Goal: Information Seeking & Learning: Learn about a topic

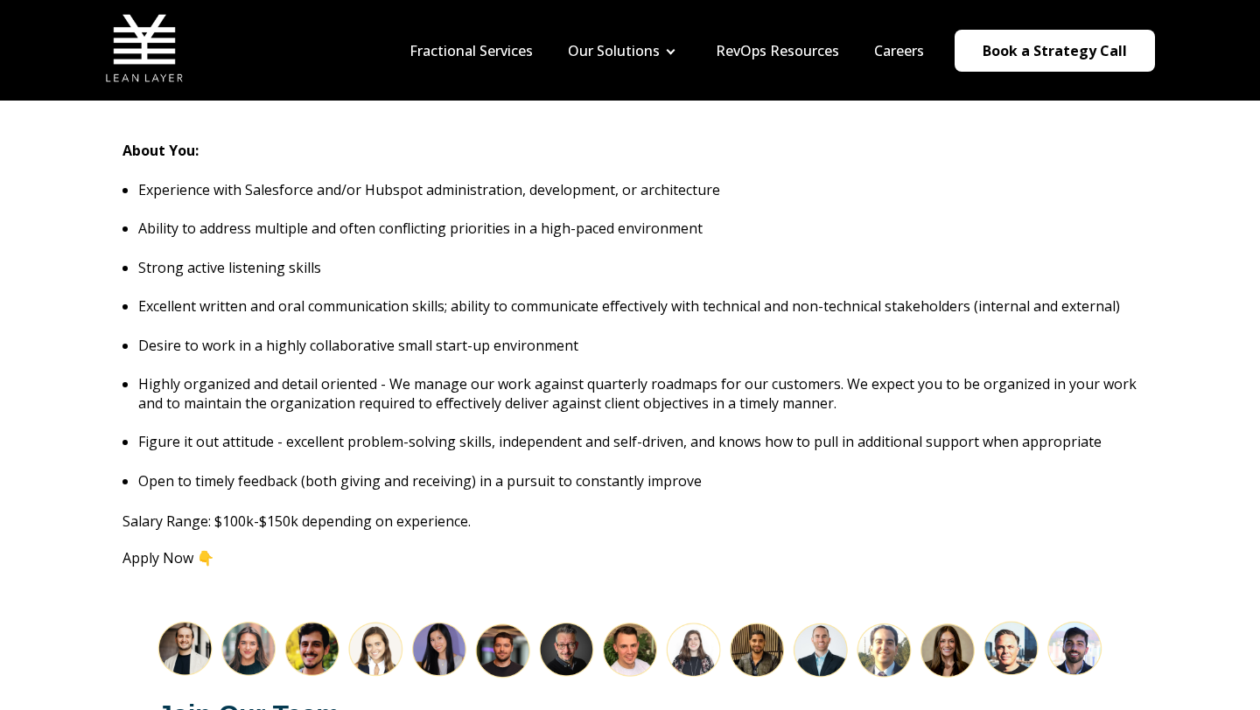
scroll to position [1786, 0]
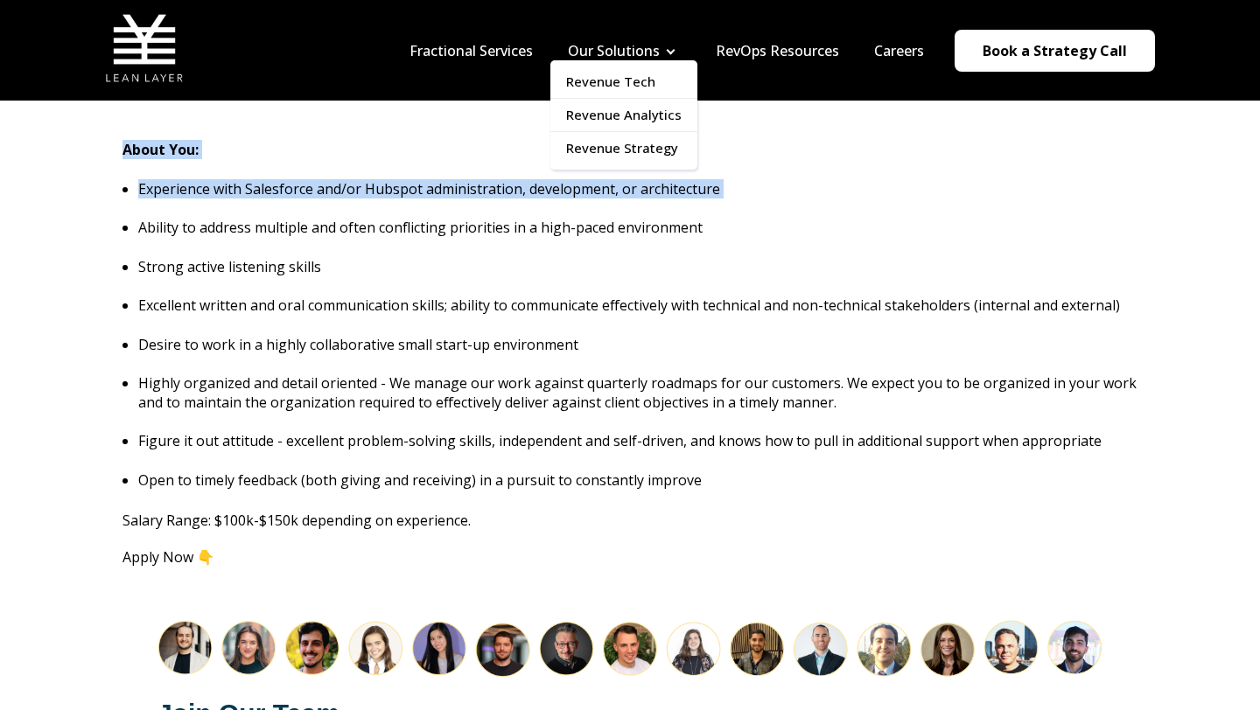
drag, startPoint x: 160, startPoint y: 157, endPoint x: 611, endPoint y: 169, distance: 450.7
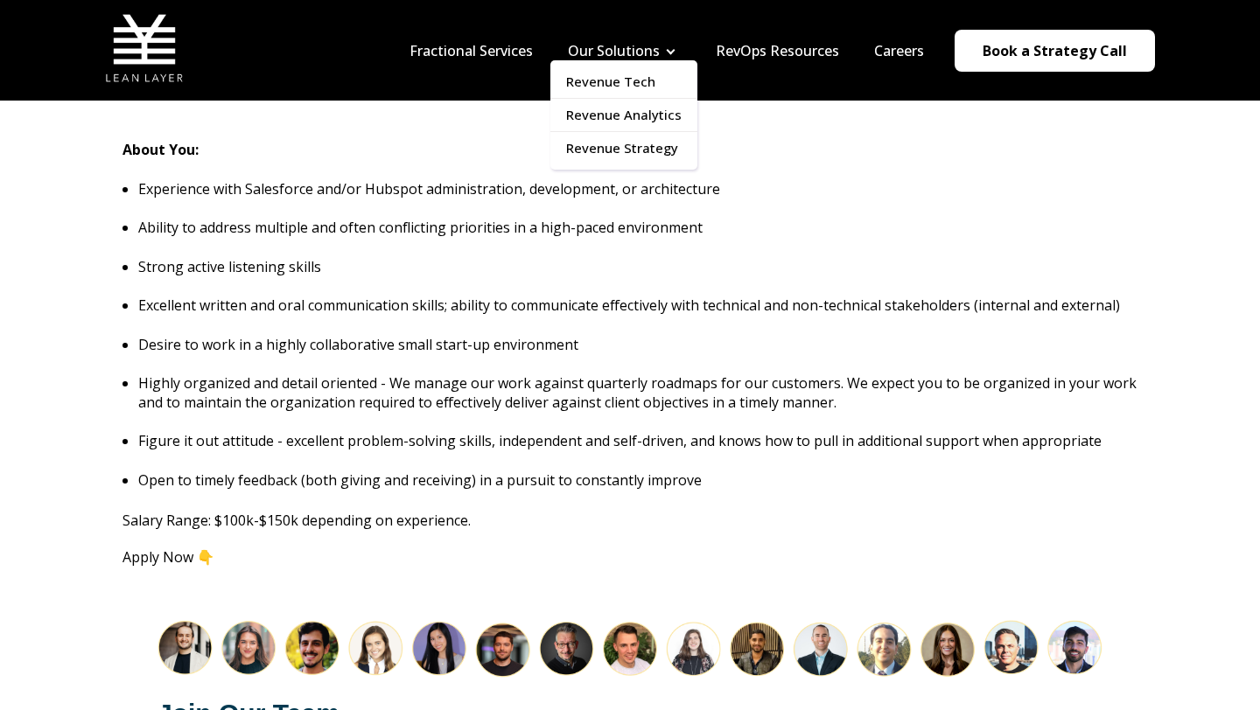
click at [611, 169] on ul "Revenue Tech Revenue Analytics Revenue Strategy" at bounding box center [623, 114] width 147 height 109
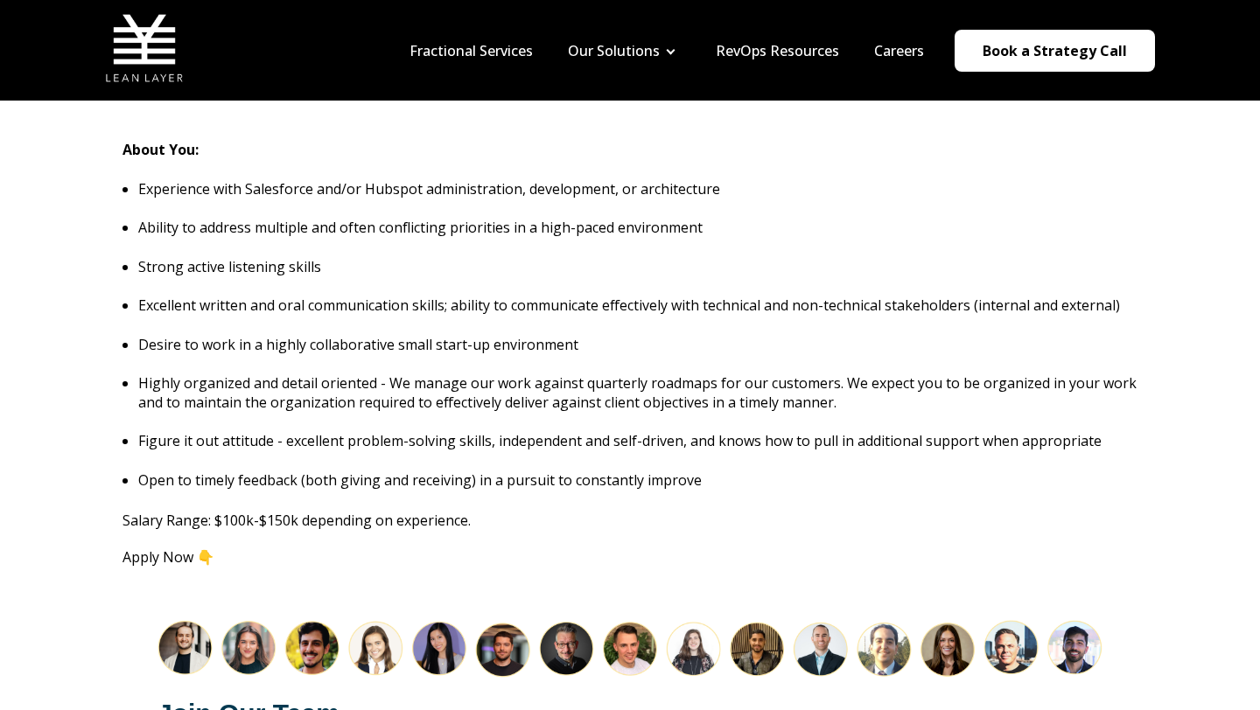
click at [709, 179] on p "Experience with Salesforce and/or Hubspot administration, development, or archi…" at bounding box center [637, 188] width 999 height 19
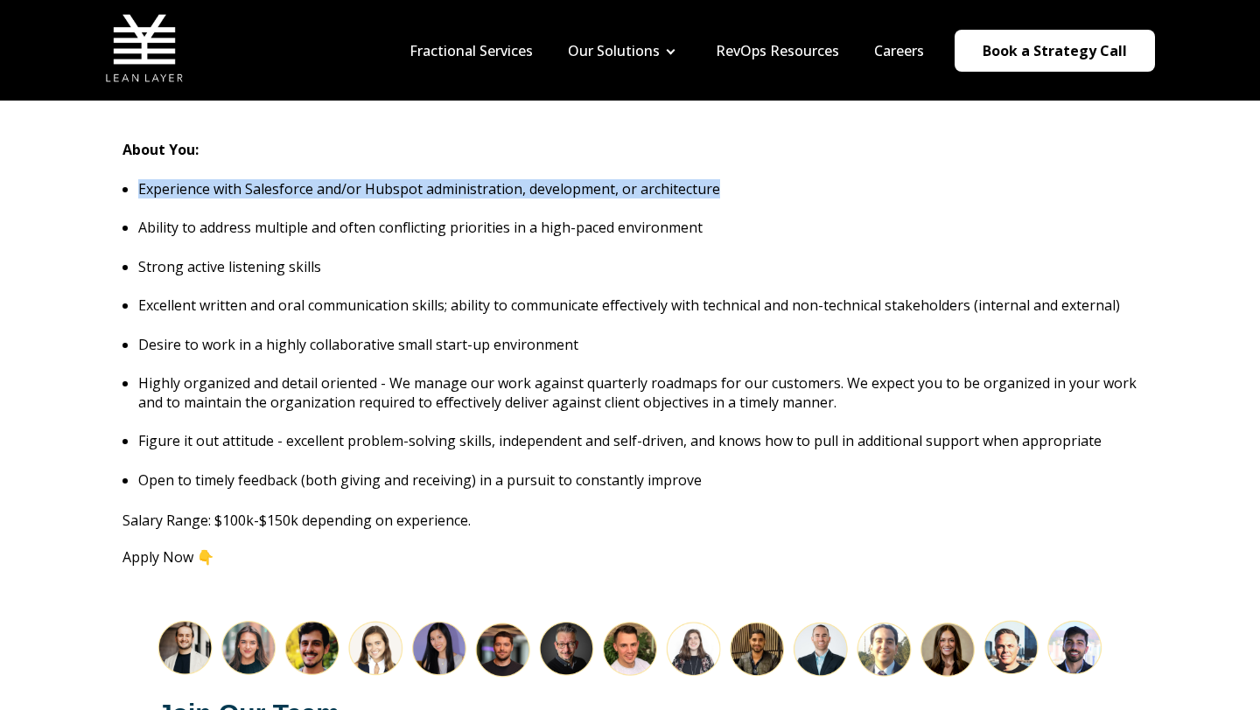
drag, startPoint x: 731, startPoint y: 174, endPoint x: 136, endPoint y: 174, distance: 594.9
click at [138, 179] on p "Experience with Salesforce and/or Hubspot administration, development, or archi…" at bounding box center [637, 188] width 999 height 19
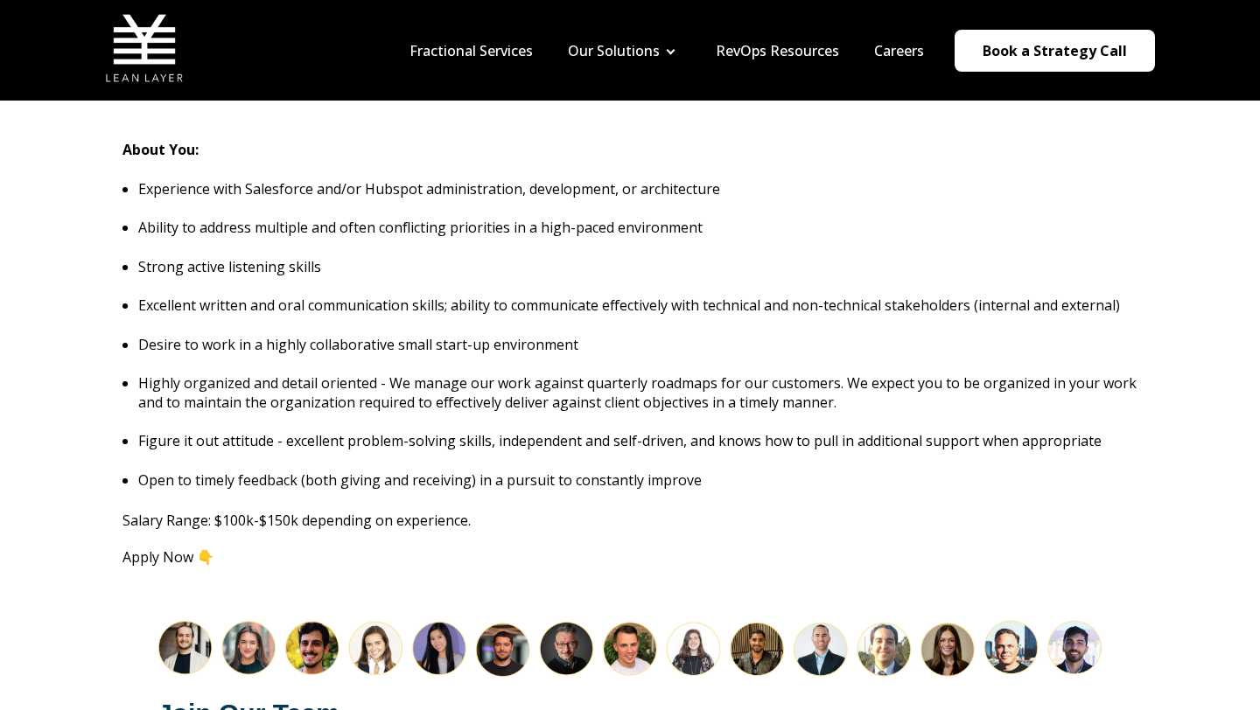
click at [136, 179] on ul "Experience with Salesforce and/or Hubspot administration, development, or archi…" at bounding box center [629, 334] width 1015 height 311
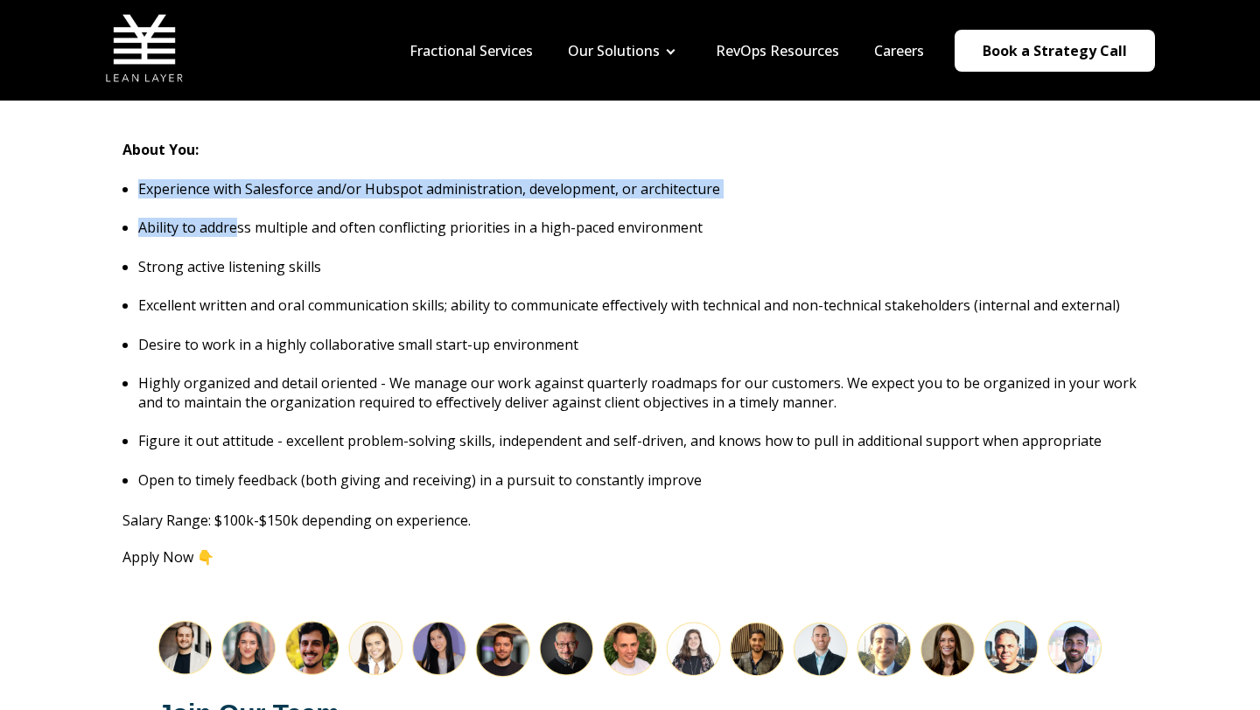
drag, startPoint x: 136, startPoint y: 169, endPoint x: 234, endPoint y: 204, distance: 104.0
click at [234, 204] on ul "Experience with Salesforce and/or Hubspot administration, development, or archi…" at bounding box center [629, 334] width 1015 height 311
click at [234, 218] on p "Ability to address multiple and often conflicting priorities in a high-paced en…" at bounding box center [637, 227] width 999 height 19
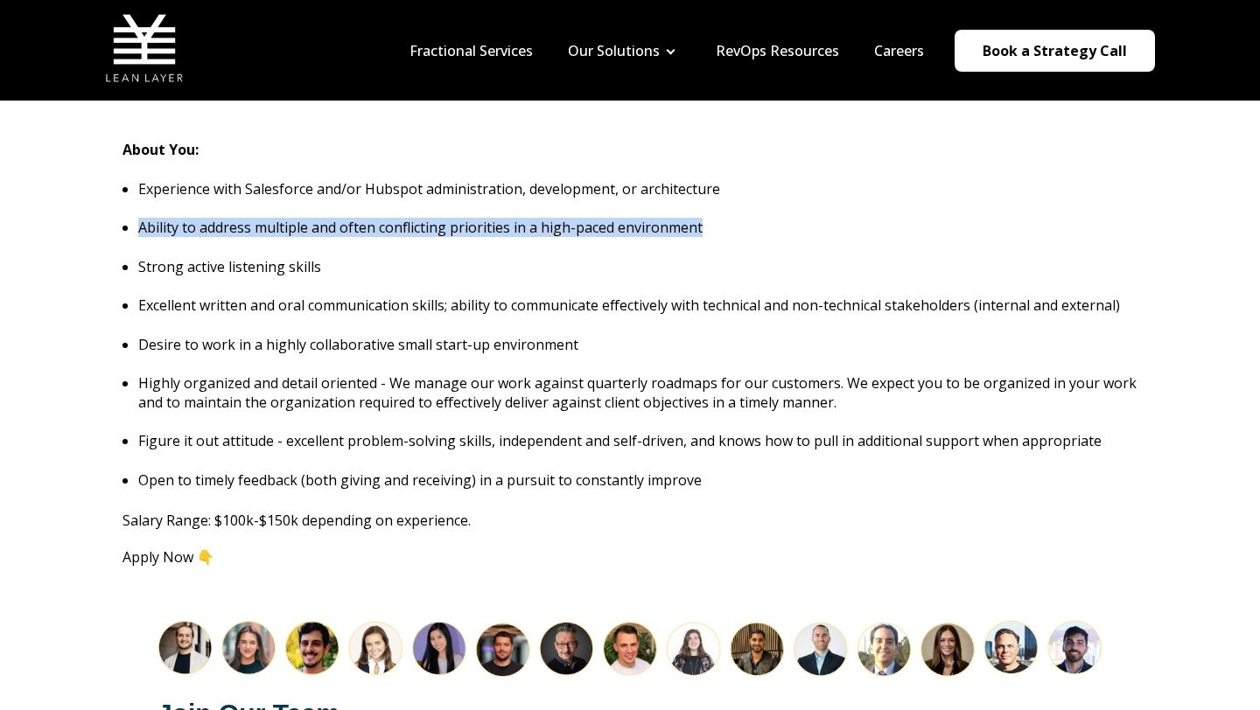
drag, startPoint x: 130, startPoint y: 211, endPoint x: 749, endPoint y: 207, distance: 618.5
click at [749, 218] on li "Ability to address multiple and often conflicting priorities in a high-paced en…" at bounding box center [637, 227] width 999 height 19
click at [749, 218] on p "Ability to address multiple and often conflicting priorities in a high-paced en…" at bounding box center [637, 227] width 999 height 19
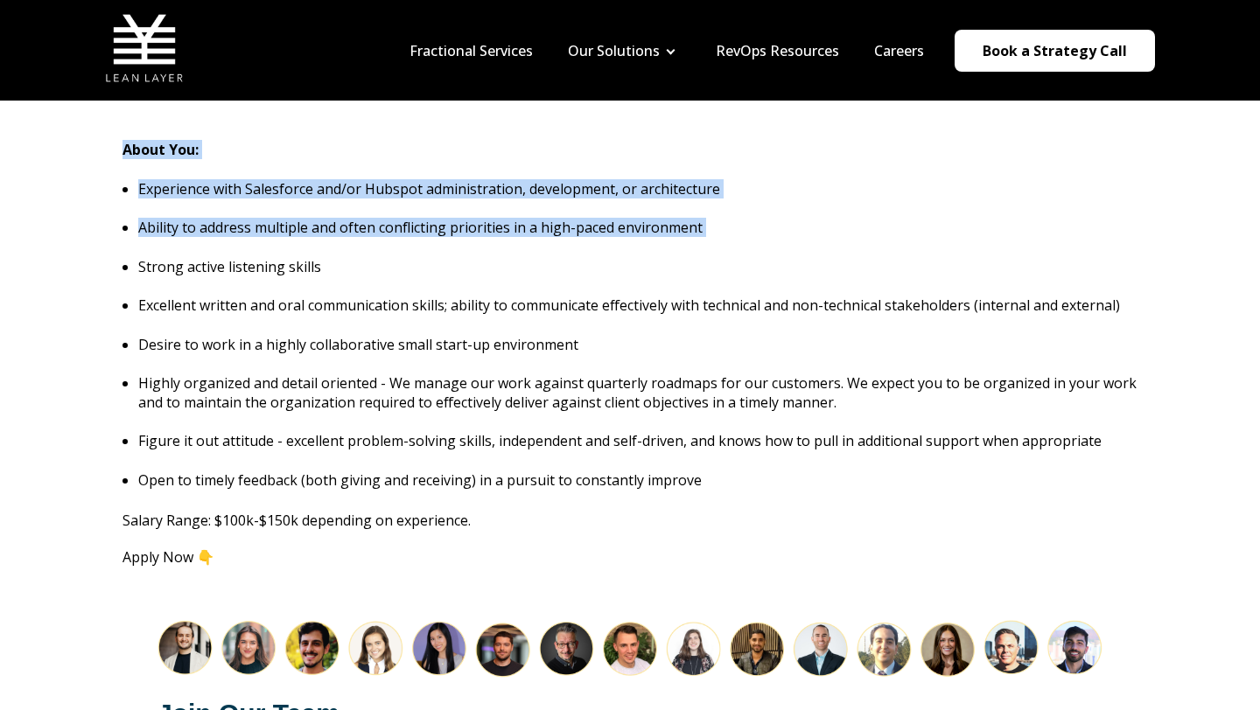
drag, startPoint x: 749, startPoint y: 207, endPoint x: 166, endPoint y: 158, distance: 584.7
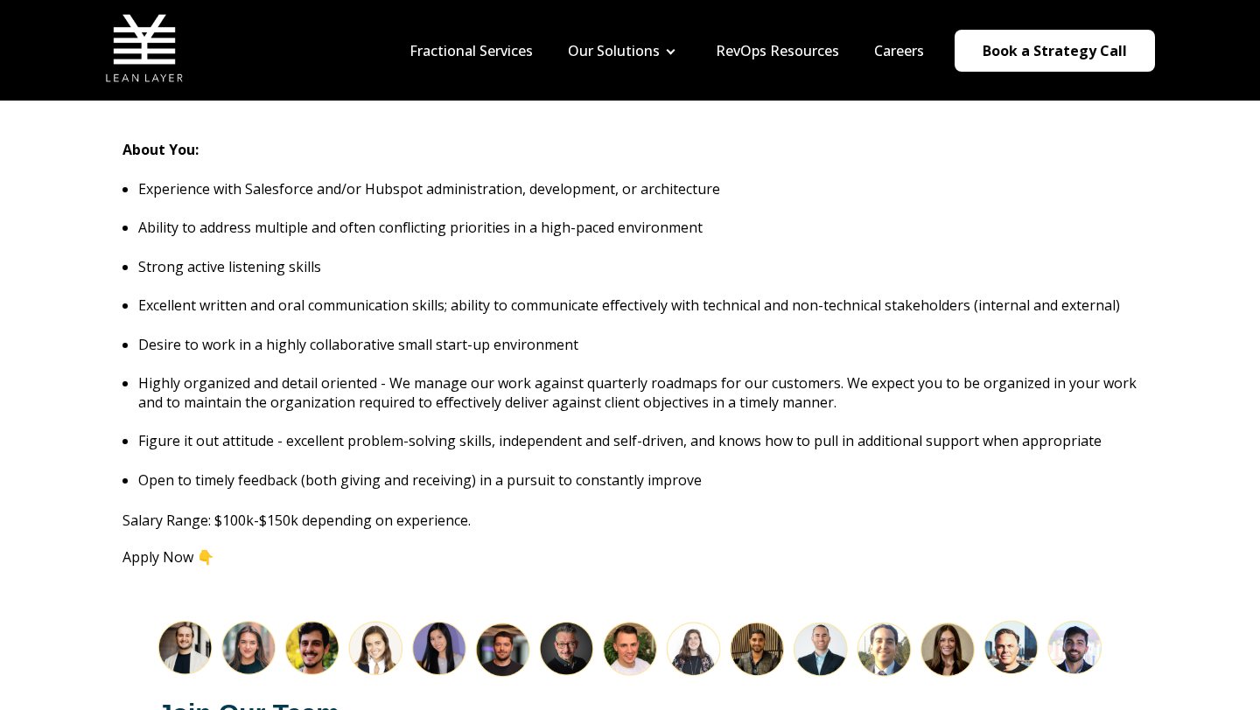
click at [146, 234] on ul "Experience with Salesforce and/or Hubspot administration, development, or archi…" at bounding box center [629, 334] width 1015 height 311
drag, startPoint x: 139, startPoint y: 240, endPoint x: 311, endPoint y: 243, distance: 172.4
click at [311, 257] on p "Strong active listening skills" at bounding box center [637, 266] width 999 height 19
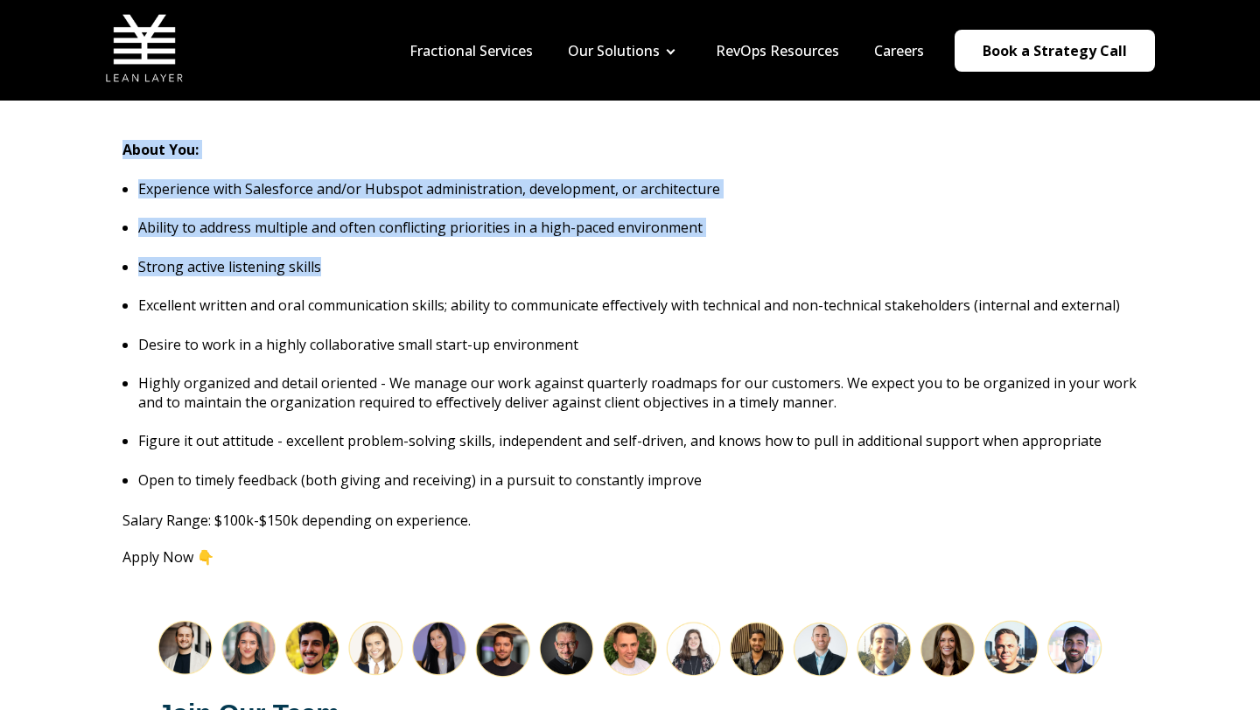
drag, startPoint x: 338, startPoint y: 245, endPoint x: 130, endPoint y: 157, distance: 225.4
drag, startPoint x: 130, startPoint y: 157, endPoint x: 322, endPoint y: 234, distance: 206.8
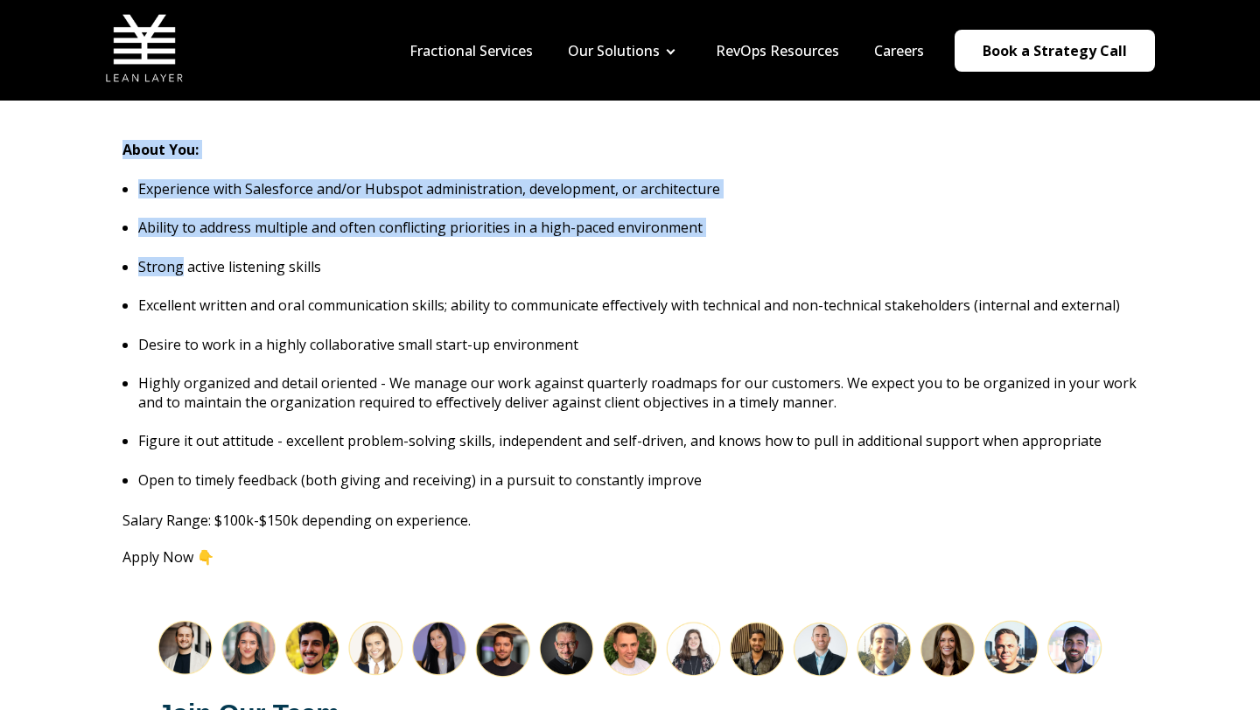
click at [322, 234] on ul "Experience with Salesforce and/or Hubspot administration, development, or archi…" at bounding box center [629, 334] width 1015 height 311
drag, startPoint x: 340, startPoint y: 246, endPoint x: 136, endPoint y: 157, distance: 222.2
drag, startPoint x: 136, startPoint y: 165, endPoint x: 359, endPoint y: 261, distance: 241.8
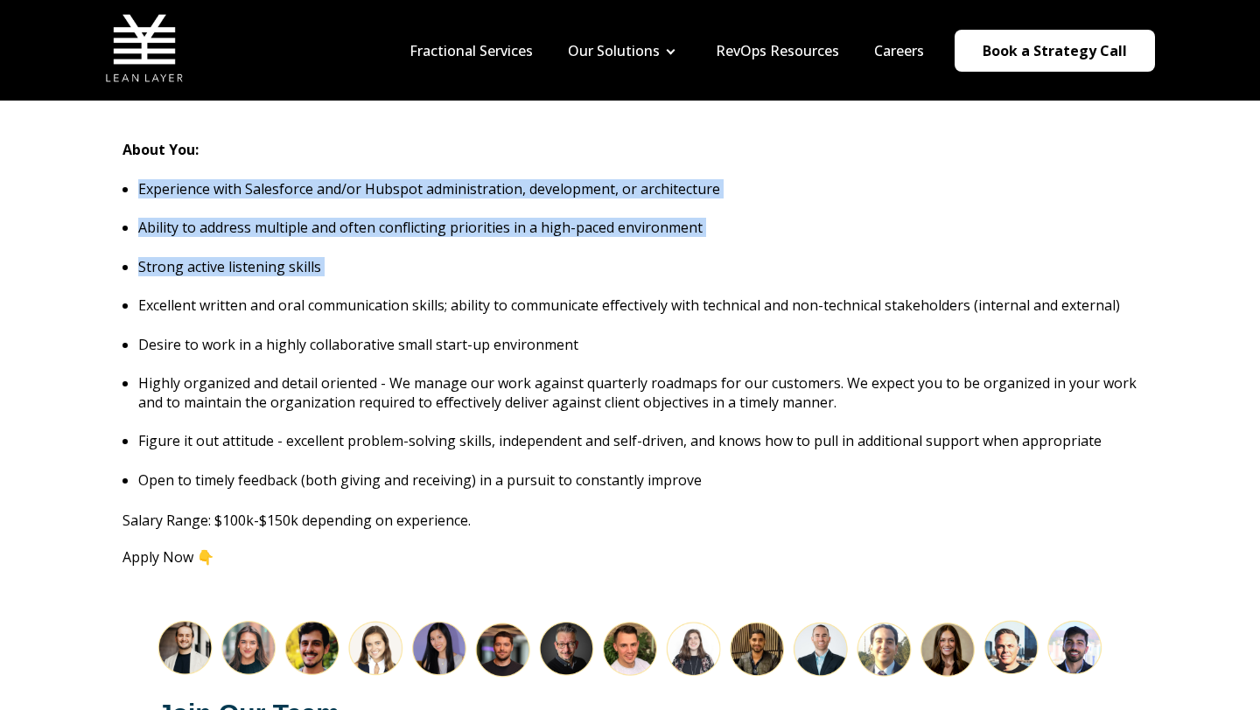
click at [359, 261] on ul "Experience with Salesforce and/or Hubspot administration, development, or archi…" at bounding box center [629, 334] width 1015 height 311
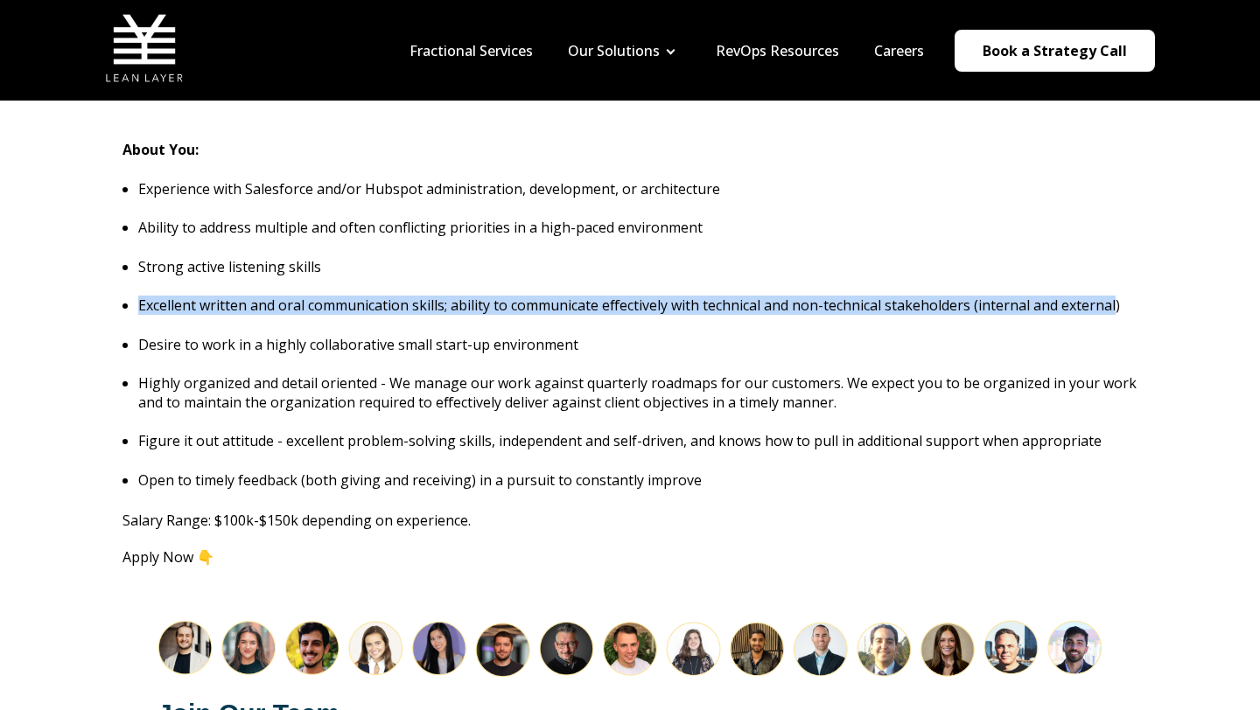
drag, startPoint x: 140, startPoint y: 286, endPoint x: 1121, endPoint y: 291, distance: 981.5
click at [1119, 296] on p "Excellent written and oral communication skills; ability to communicate effecti…" at bounding box center [637, 305] width 999 height 19
click at [1123, 296] on p "Excellent written and oral communication skills; ability to communicate effecti…" at bounding box center [637, 305] width 999 height 19
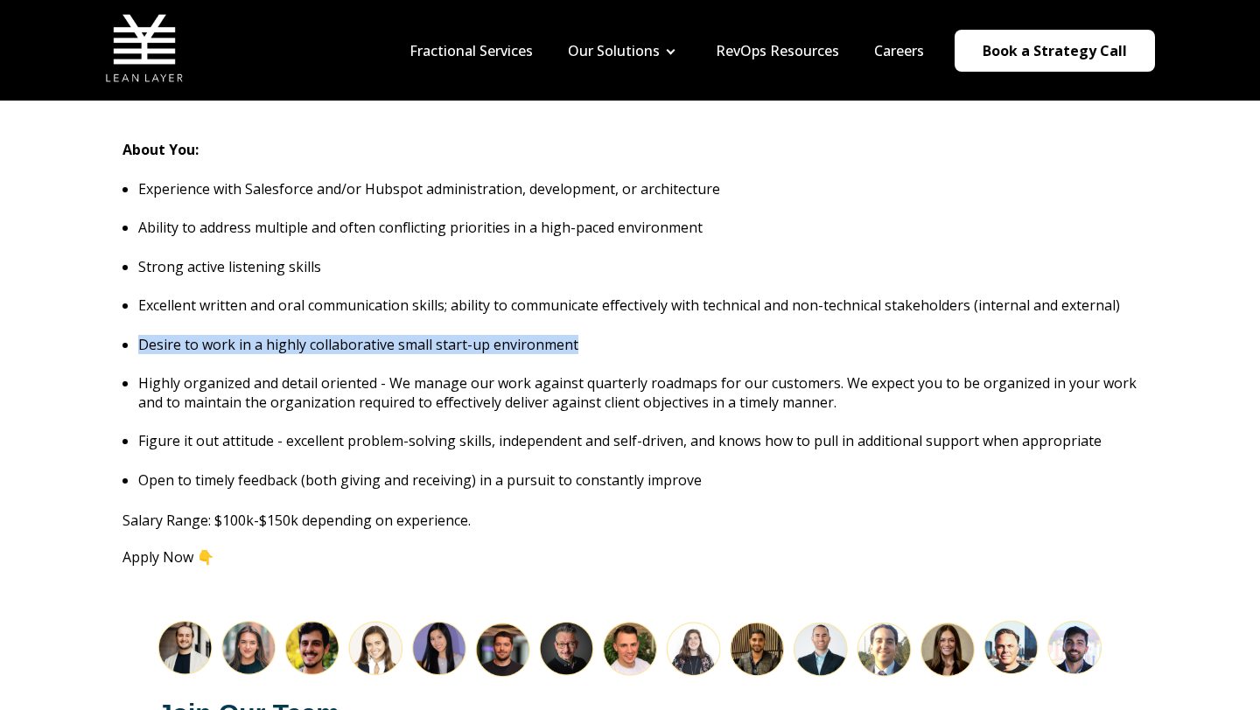
drag, startPoint x: 132, startPoint y: 325, endPoint x: 609, endPoint y: 327, distance: 476.8
click at [609, 327] on ul "Experience with Salesforce and/or Hubspot administration, development, or archi…" at bounding box center [629, 334] width 1015 height 311
click at [609, 335] on p "Desire to work in a highly collaborative small start-up environment" at bounding box center [637, 344] width 999 height 19
drag, startPoint x: 616, startPoint y: 327, endPoint x: 179, endPoint y: 312, distance: 436.8
click at [179, 312] on ul "Experience with Salesforce and/or Hubspot administration, development, or archi…" at bounding box center [629, 334] width 1015 height 311
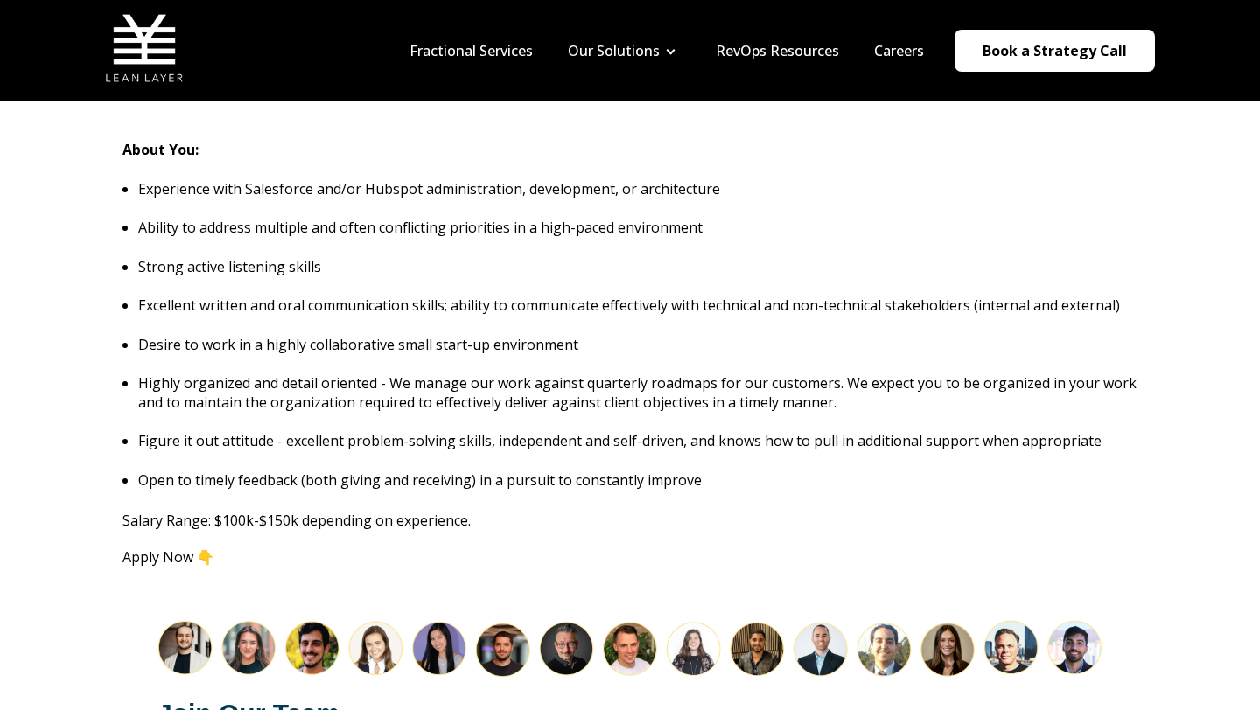
click at [179, 312] on ul "Experience with Salesforce and/or Hubspot administration, development, or archi…" at bounding box center [629, 334] width 1015 height 311
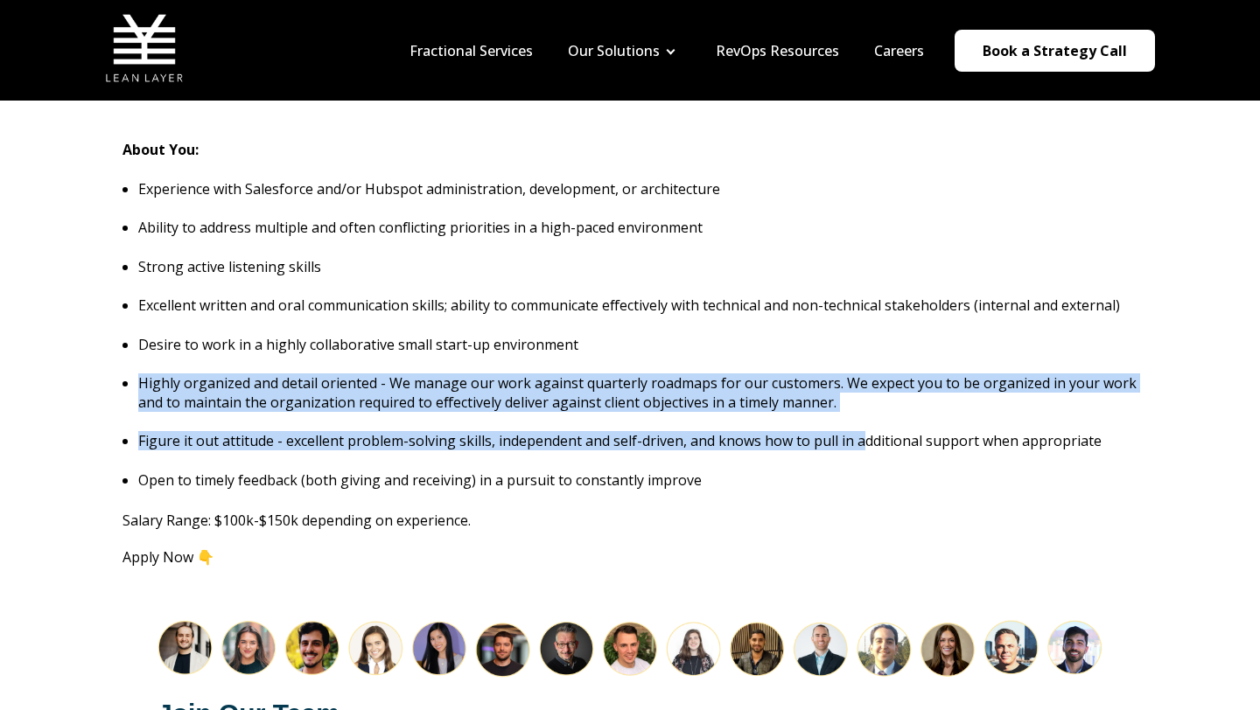
drag, startPoint x: 139, startPoint y: 360, endPoint x: 863, endPoint y: 419, distance: 726.7
click at [863, 419] on ul "Experience with Salesforce and/or Hubspot administration, development, or archi…" at bounding box center [629, 334] width 1015 height 311
click at [863, 431] on p "Figure it out attitude - excellent problem-solving skills, independent and self…" at bounding box center [637, 440] width 999 height 19
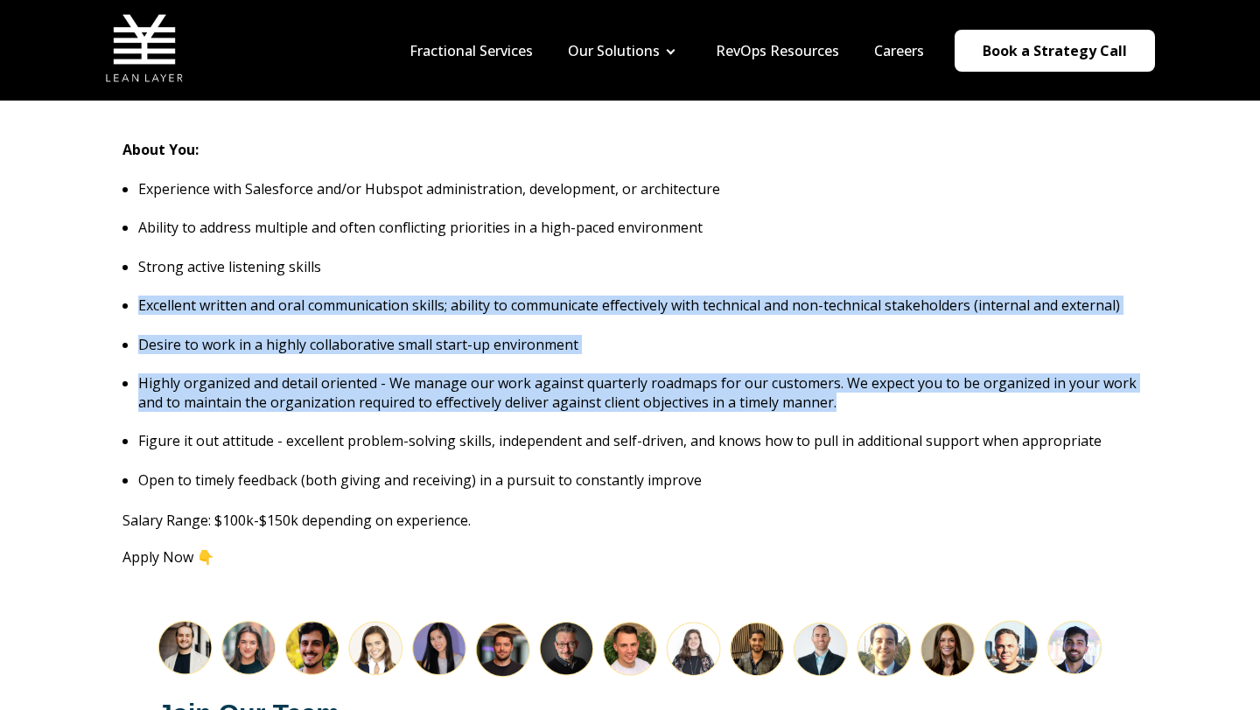
drag, startPoint x: 894, startPoint y: 390, endPoint x: 169, endPoint y: 269, distance: 735.2
click at [169, 269] on ul "Experience with Salesforce and/or Hubspot administration, development, or archi…" at bounding box center [629, 334] width 1015 height 311
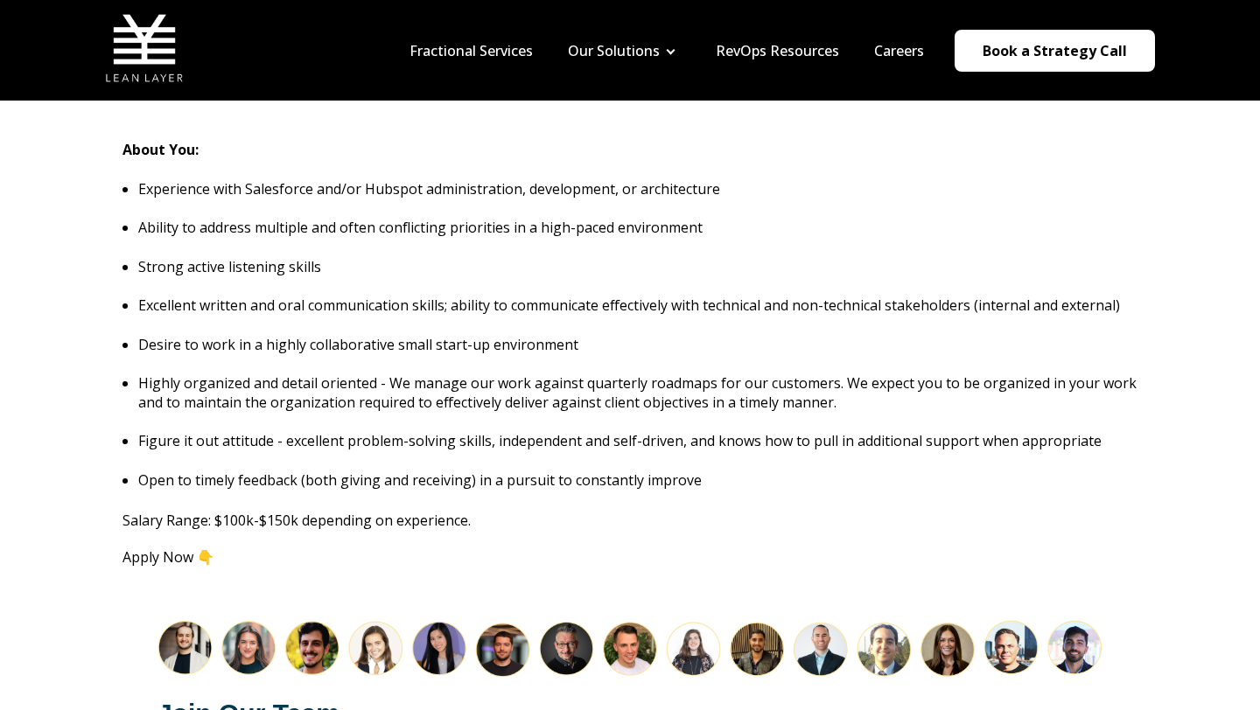
click at [169, 269] on ul "Experience with Salesforce and/or Hubspot administration, development, or archi…" at bounding box center [629, 334] width 1015 height 311
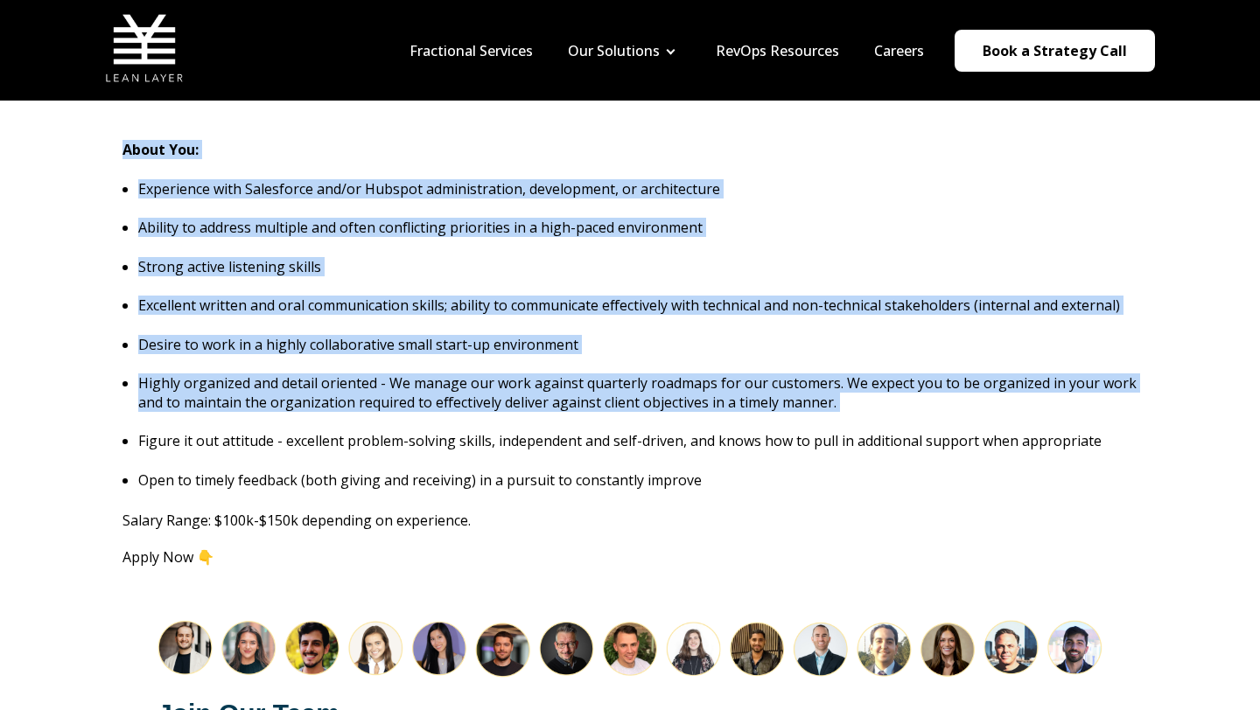
drag, startPoint x: 134, startPoint y: 414, endPoint x: 787, endPoint y: 483, distance: 657.1
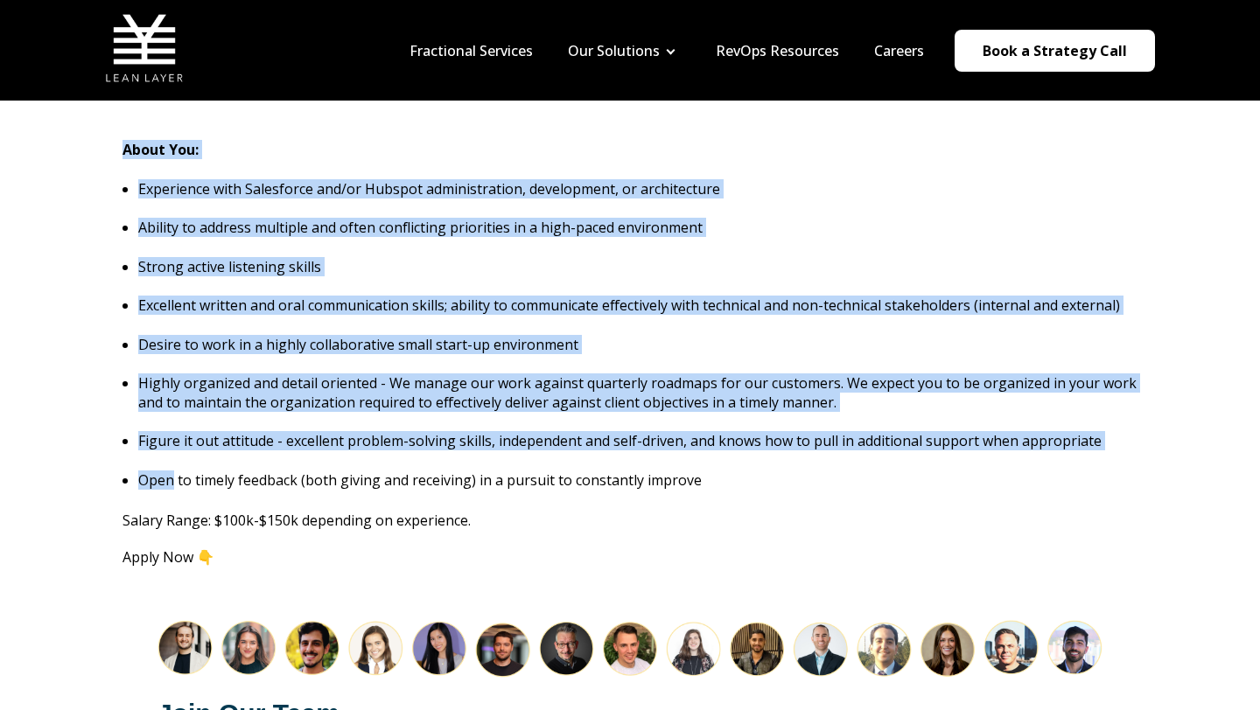
drag, startPoint x: 783, startPoint y: 483, endPoint x: 199, endPoint y: 437, distance: 585.3
click at [199, 437] on ul "Experience with Salesforce and/or Hubspot administration, development, or archi…" at bounding box center [629, 334] width 1015 height 311
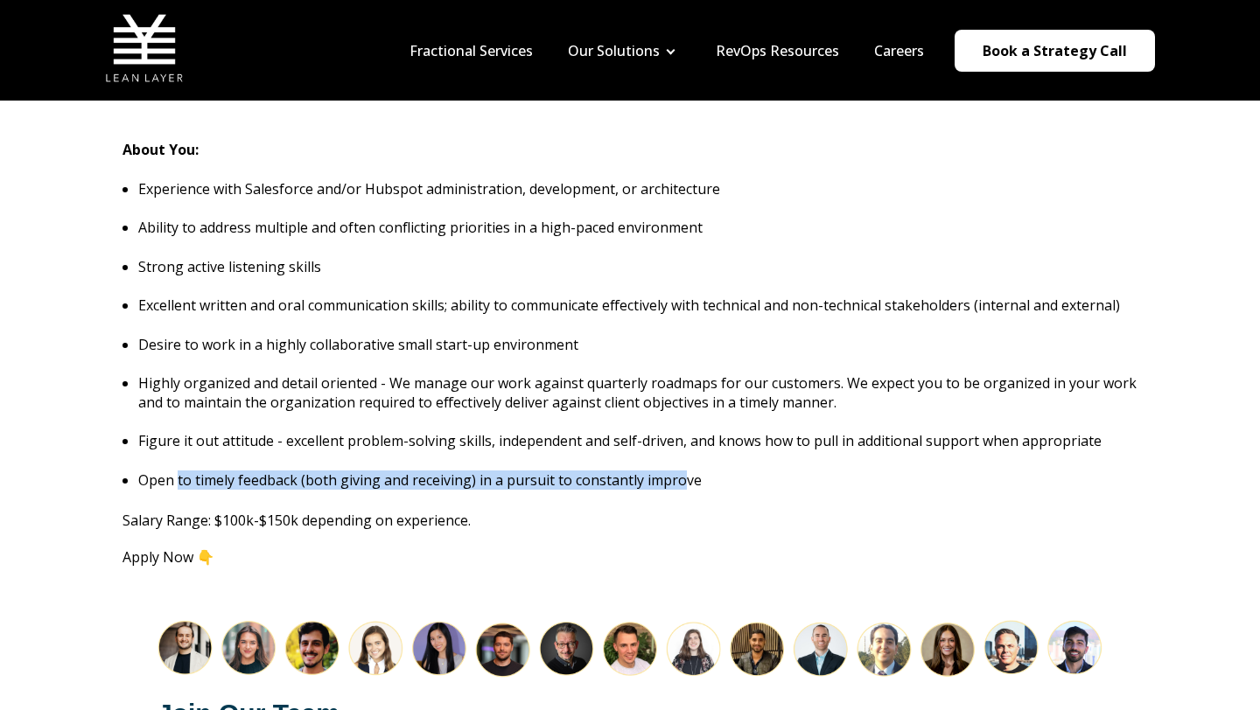
drag, startPoint x: 177, startPoint y: 464, endPoint x: 681, endPoint y: 460, distance: 503.9
click at [681, 471] on p "Open to timely feedback (both giving and receiving) in a pursuit to constantly …" at bounding box center [637, 480] width 999 height 19
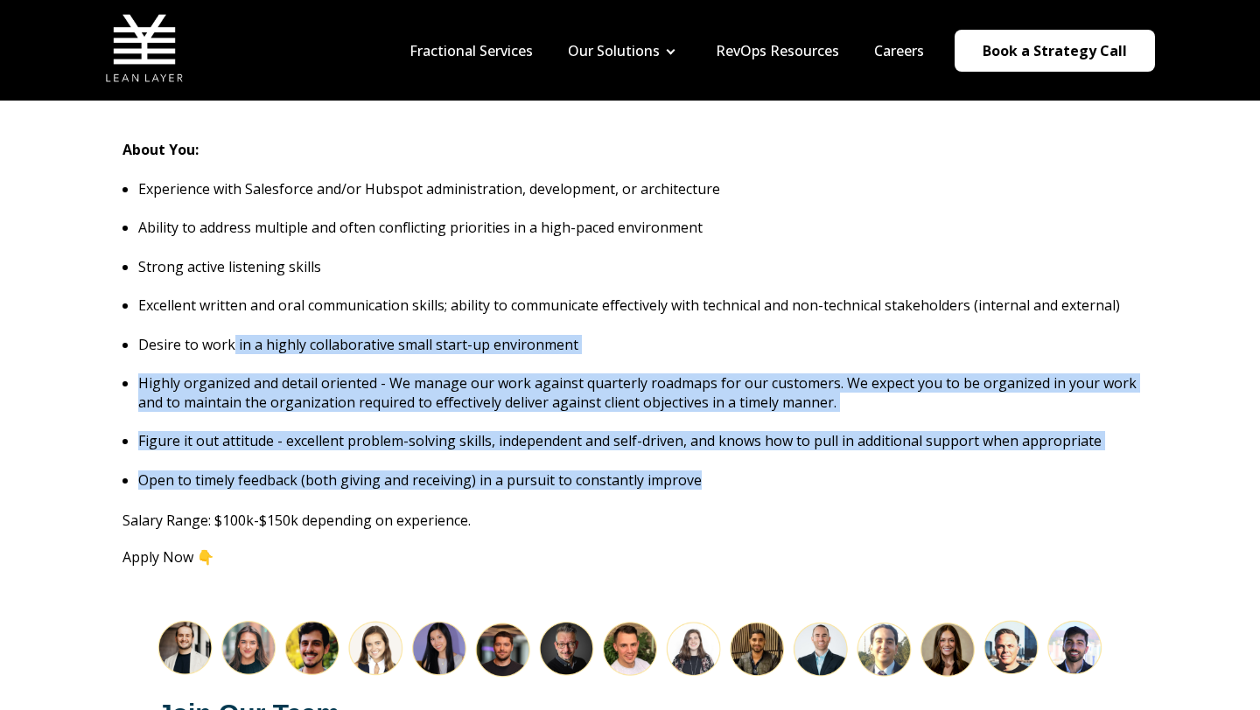
drag, startPoint x: 697, startPoint y: 460, endPoint x: 213, endPoint y: 305, distance: 508.8
click at [214, 308] on ul "Experience with Salesforce and/or Hubspot administration, development, or archi…" at bounding box center [629, 334] width 1015 height 311
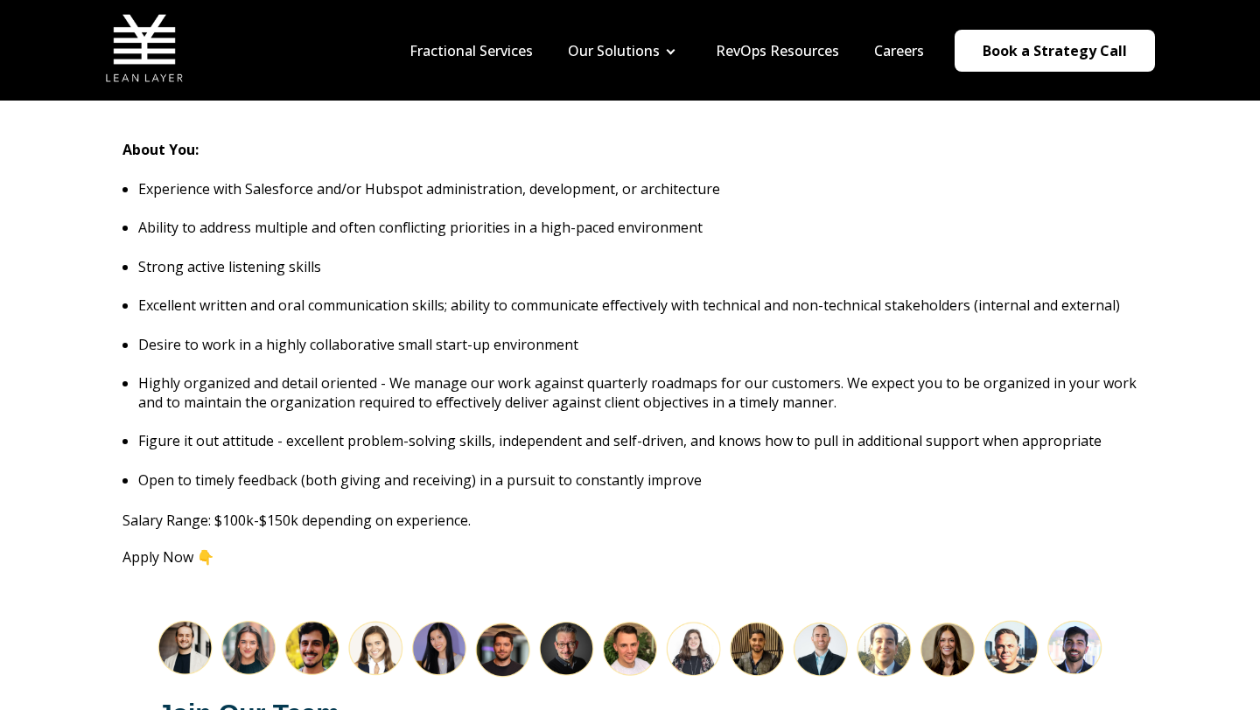
click at [212, 305] on ul "Experience with Salesforce and/or Hubspot administration, development, or archi…" at bounding box center [629, 334] width 1015 height 311
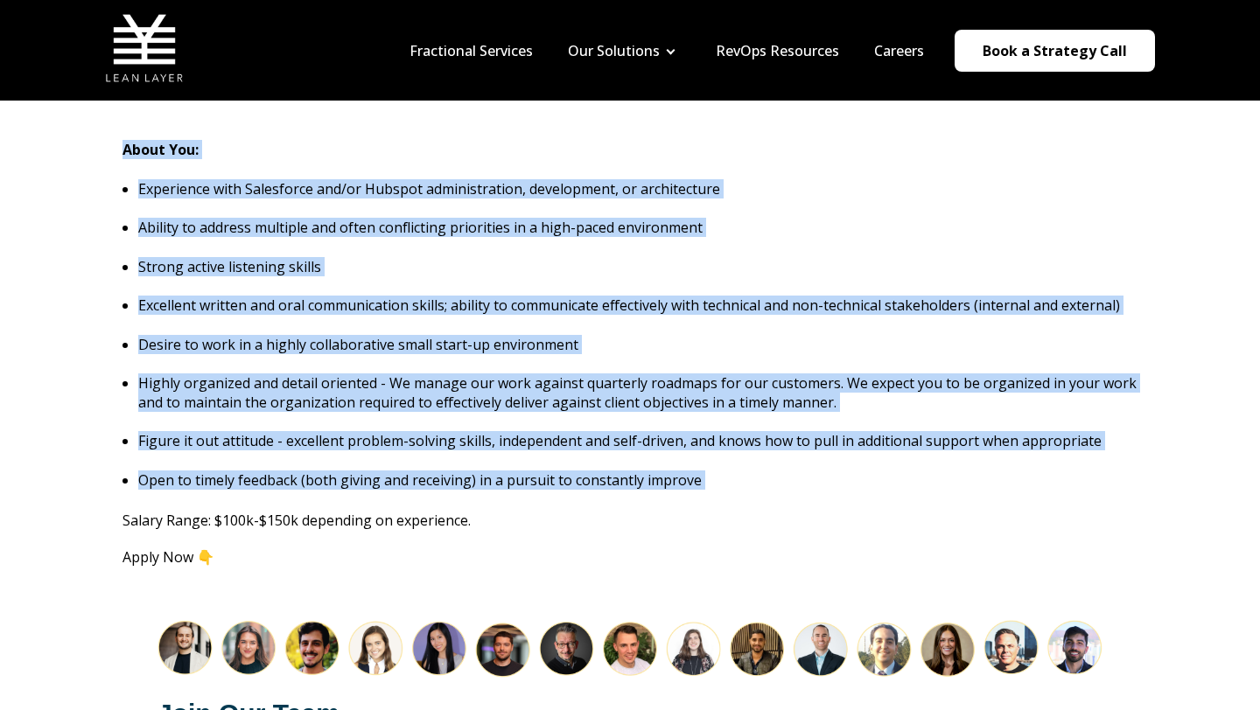
drag, startPoint x: 125, startPoint y: 504, endPoint x: 488, endPoint y: 515, distance: 363.2
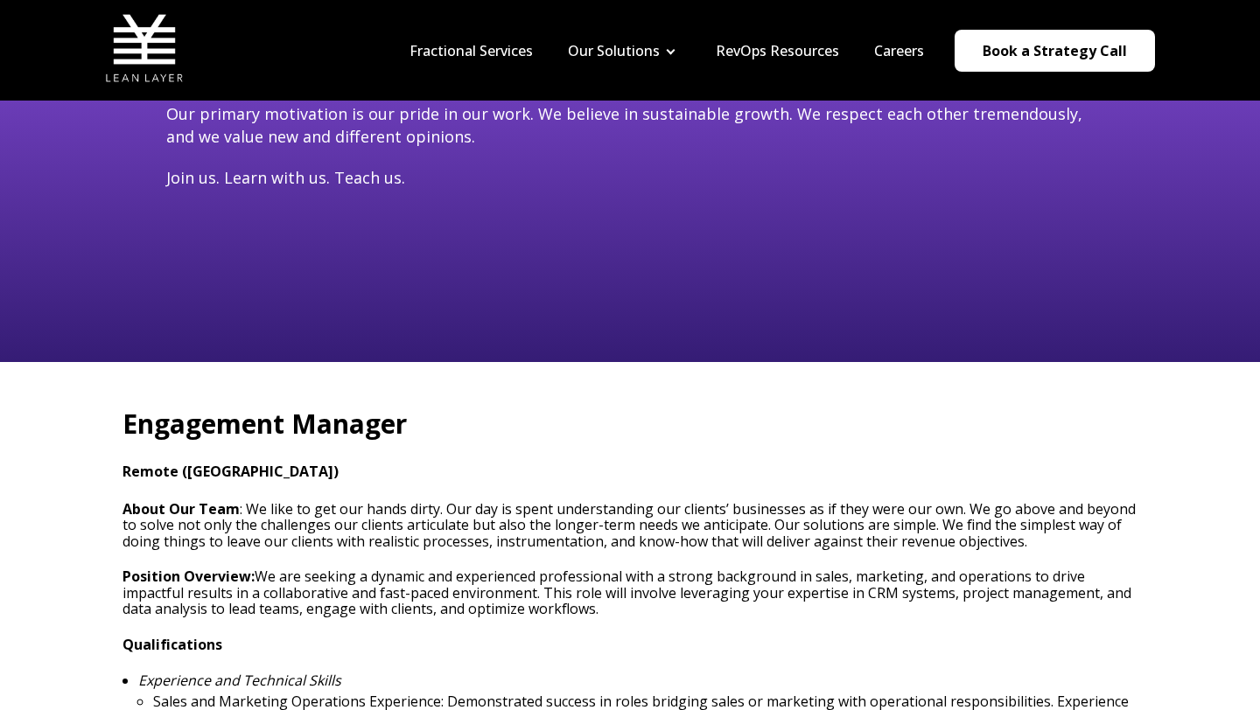
scroll to position [0, 0]
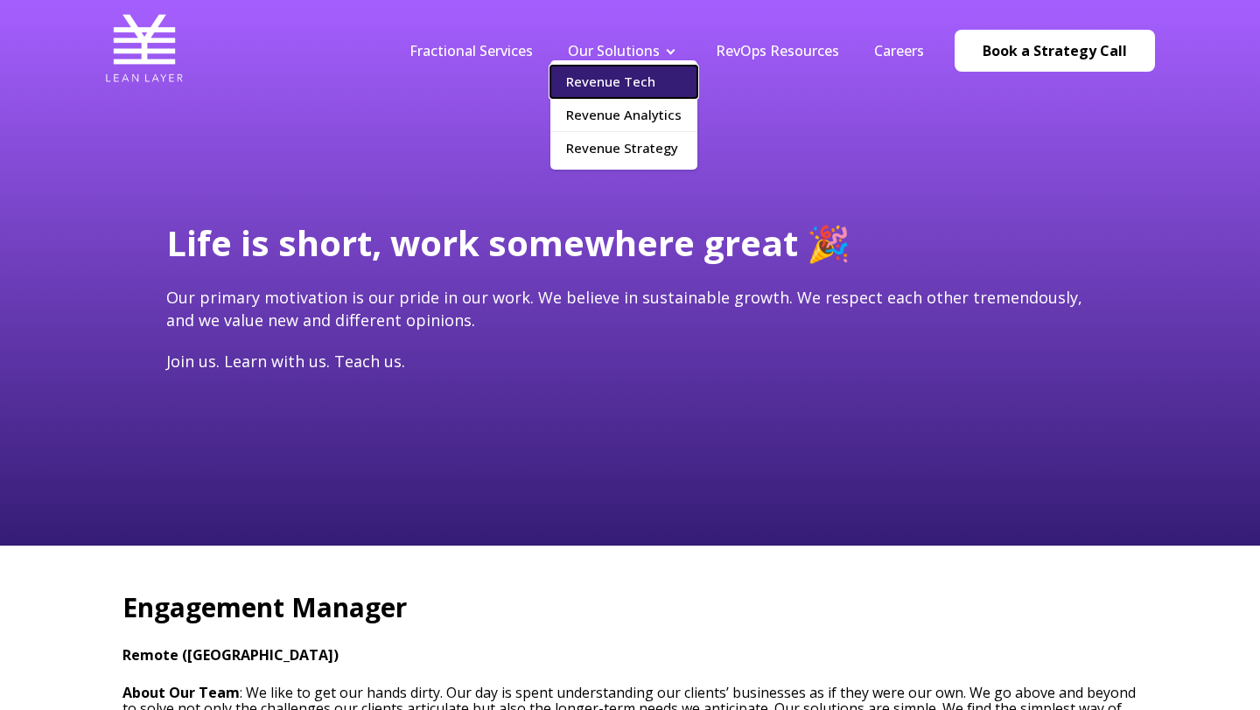
click at [628, 70] on link "Revenue Tech" at bounding box center [623, 82] width 147 height 32
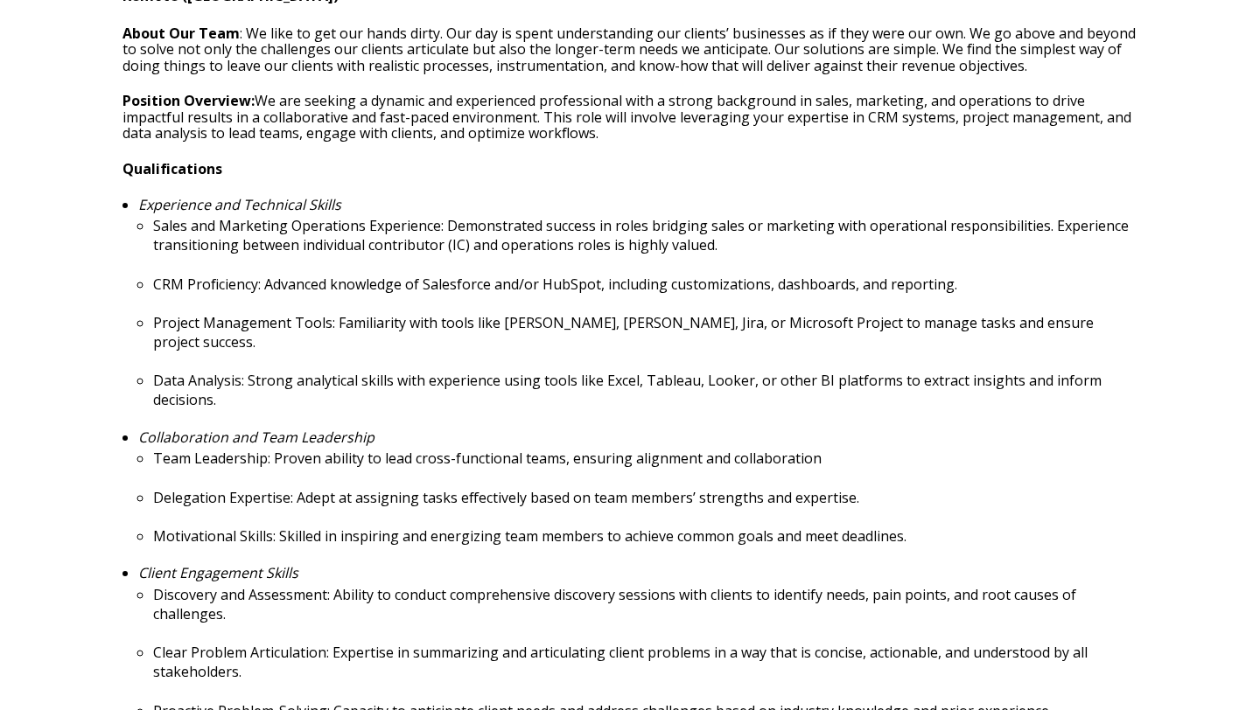
scroll to position [787, 0]
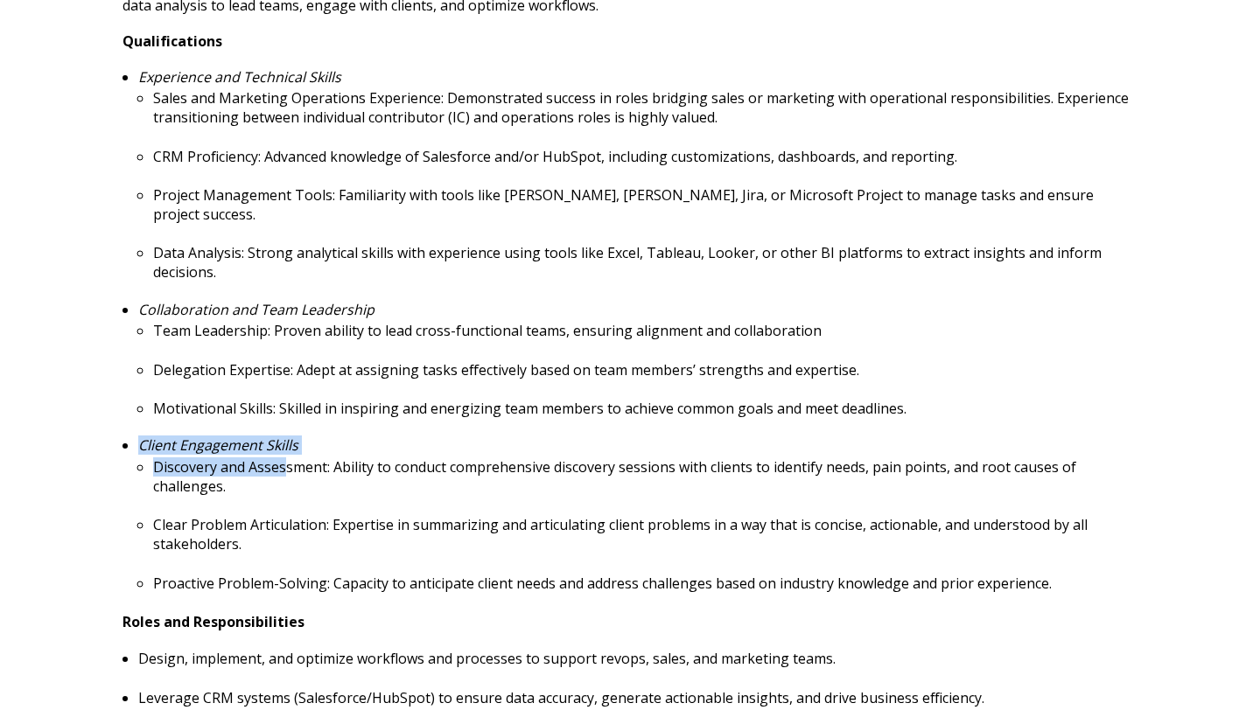
drag, startPoint x: 133, startPoint y: 433, endPoint x: 296, endPoint y: 453, distance: 164.0
click at [295, 453] on ul "Experience and Technical Skills Sales and Marketing Operations Experience: Demo…" at bounding box center [629, 331] width 1015 height 524
click at [296, 458] on p "Discovery and Assessment: Ability to conduct comprehensive discovery sessions w…" at bounding box center [645, 477] width 984 height 38
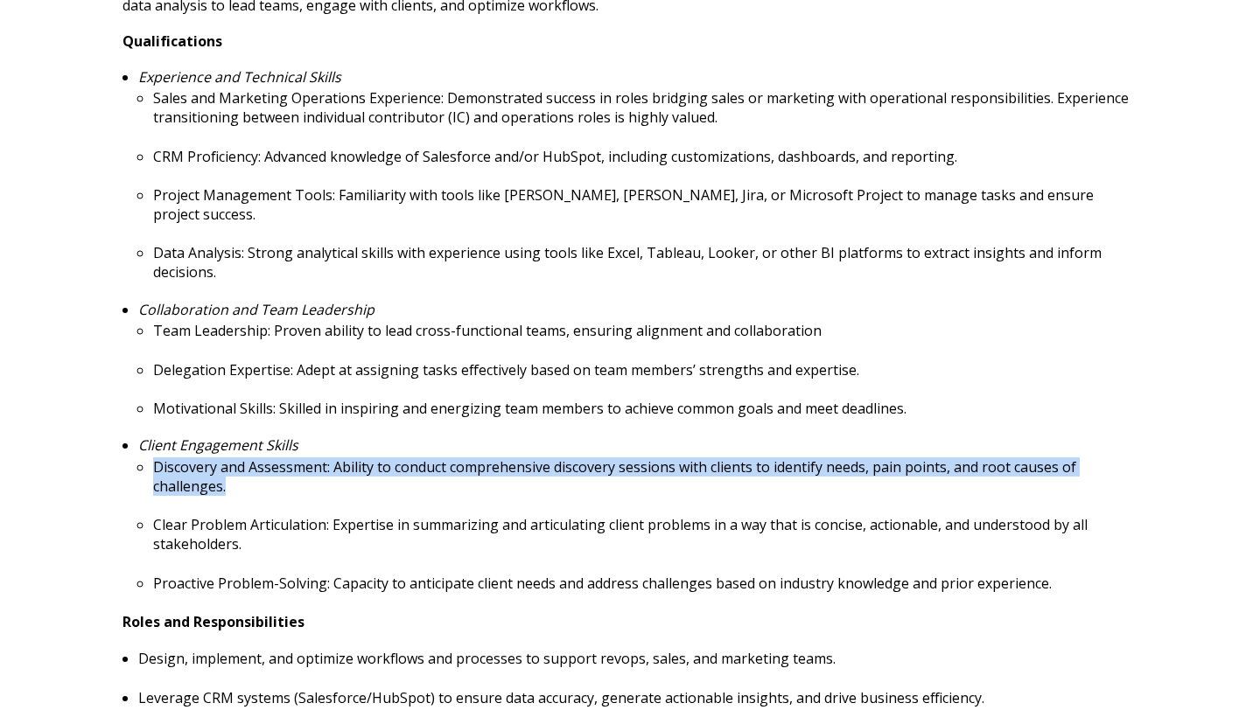
drag, startPoint x: 155, startPoint y: 450, endPoint x: 368, endPoint y: 457, distance: 213.6
click at [368, 458] on p "Discovery and Assessment: Ability to conduct comprehensive discovery sessions w…" at bounding box center [645, 477] width 984 height 38
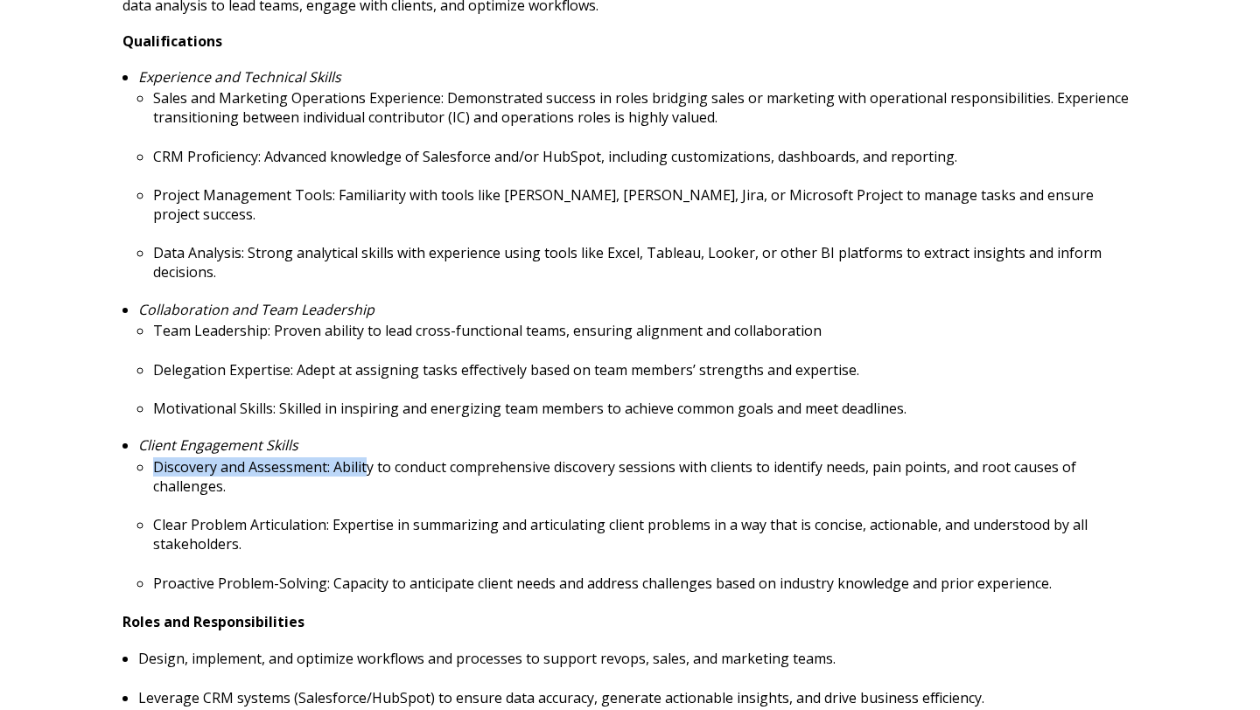
click at [364, 458] on p "Discovery and Assessment: Ability to conduct comprehensive discovery sessions w…" at bounding box center [645, 477] width 984 height 38
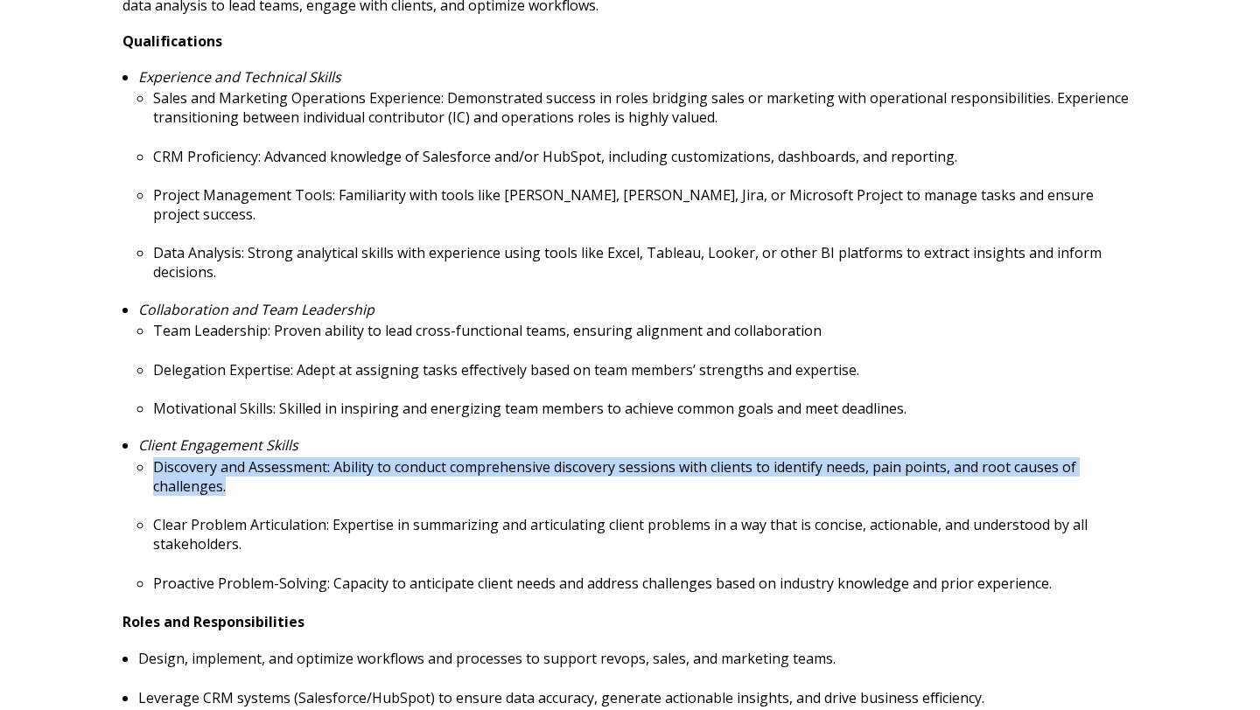
drag, startPoint x: 153, startPoint y: 451, endPoint x: 316, endPoint y: 472, distance: 164.2
click at [316, 472] on p "Discovery and Assessment: Ability to conduct comprehensive discovery sessions w…" at bounding box center [645, 477] width 984 height 38
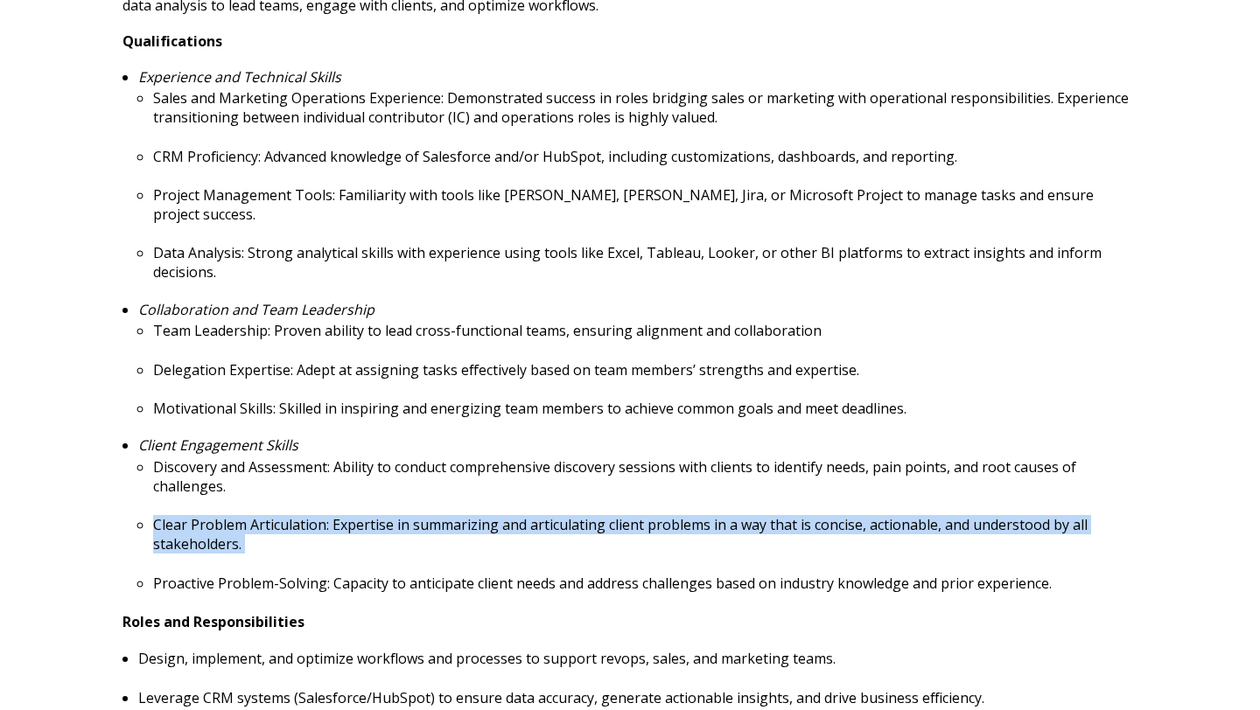
drag, startPoint x: 151, startPoint y: 505, endPoint x: 345, endPoint y: 538, distance: 196.2
click at [345, 538] on ul "Discovery and Assessment: Ability to conduct comprehensive discovery sessions w…" at bounding box center [637, 526] width 999 height 136
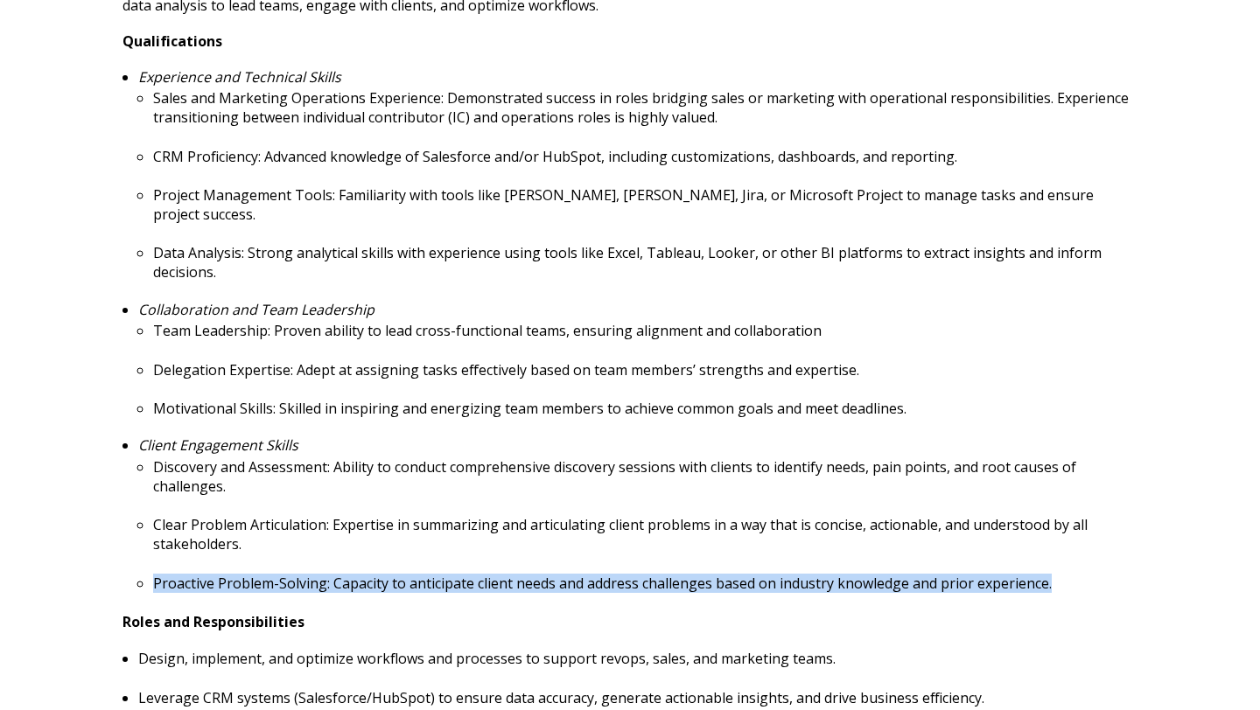
drag, startPoint x: 155, startPoint y: 564, endPoint x: 1077, endPoint y: 568, distance: 922.1
click at [1077, 574] on p "Proactive Problem-Solving: Capacity to anticipate client needs and address chal…" at bounding box center [645, 583] width 984 height 19
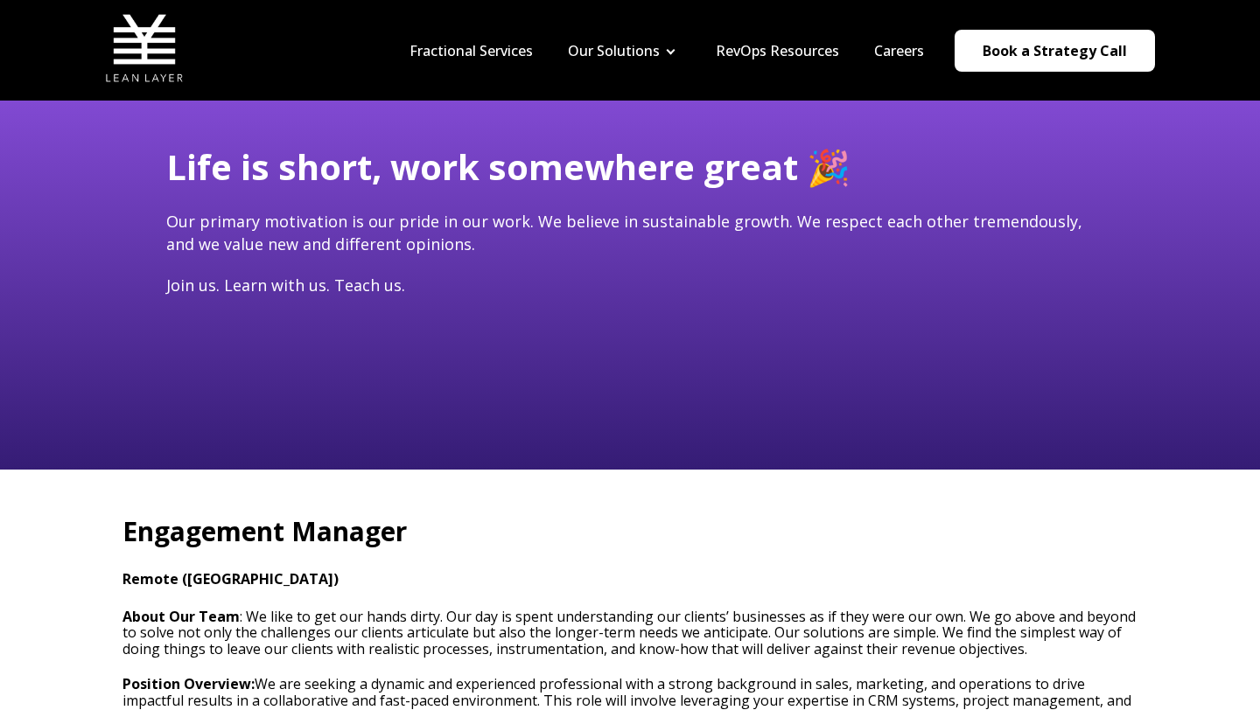
scroll to position [0, 0]
